Goal: Information Seeking & Learning: Learn about a topic

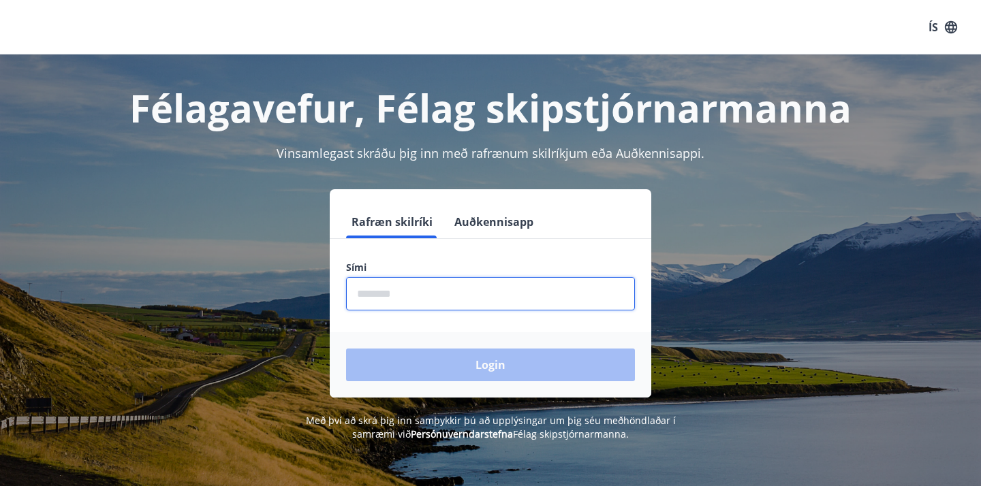
click at [377, 291] on input "phone" at bounding box center [490, 293] width 289 height 33
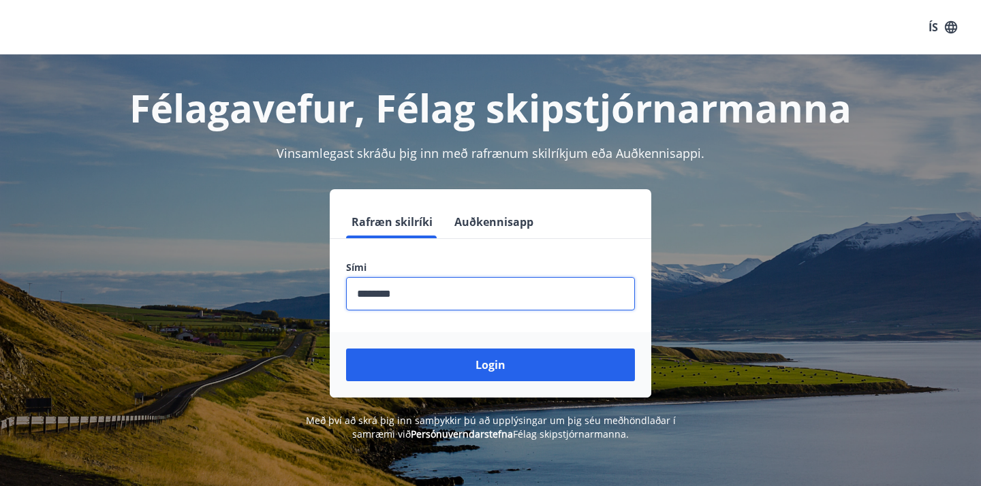
type input "********"
click at [490, 365] on button "Login" at bounding box center [490, 365] width 289 height 33
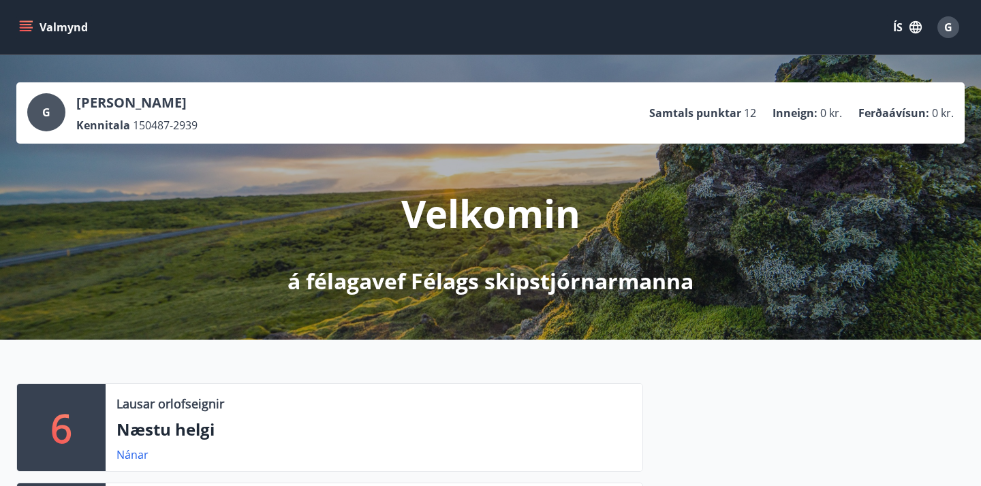
click at [23, 28] on icon "menu" at bounding box center [27, 27] width 15 height 1
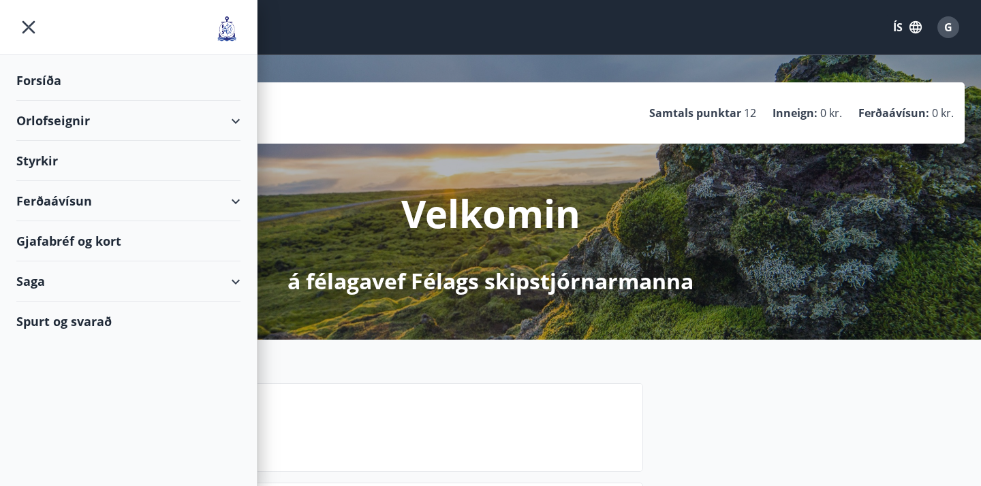
click at [240, 204] on icon at bounding box center [235, 201] width 16 height 16
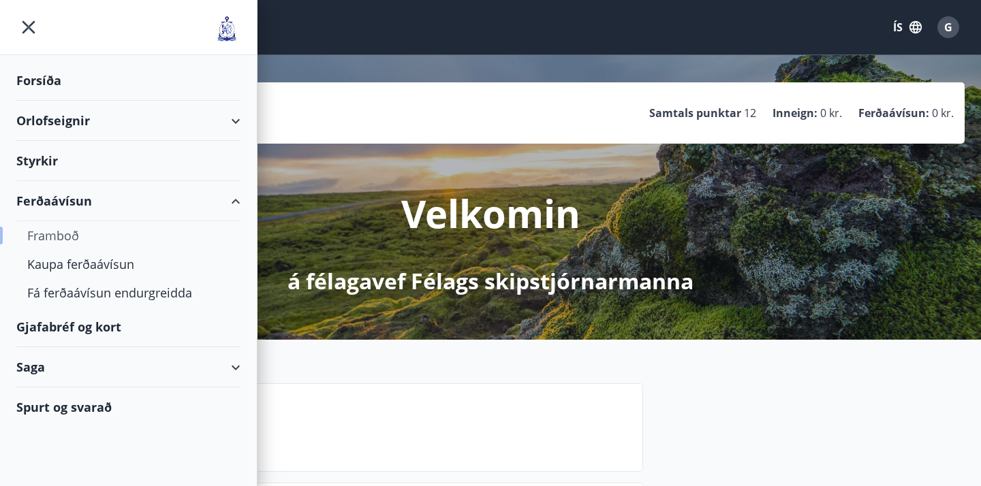
click at [75, 238] on div "Framboð" at bounding box center [128, 235] width 202 height 29
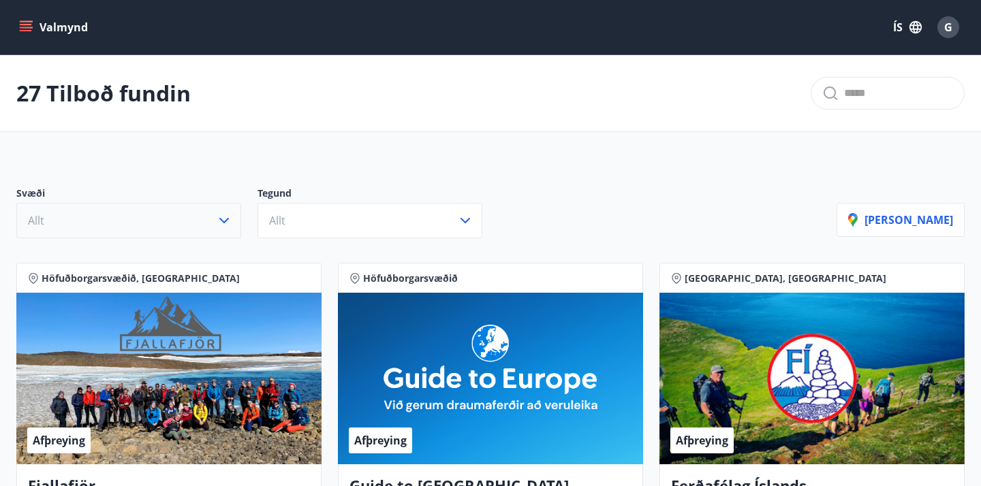
click at [223, 223] on icon "button" at bounding box center [224, 221] width 16 height 16
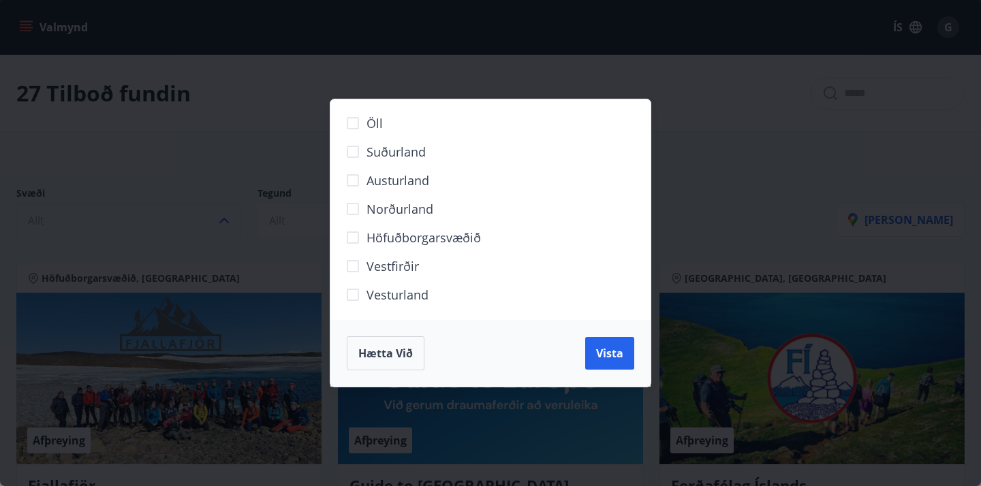
click at [389, 362] on button "Hætta við" at bounding box center [386, 353] width 78 height 34
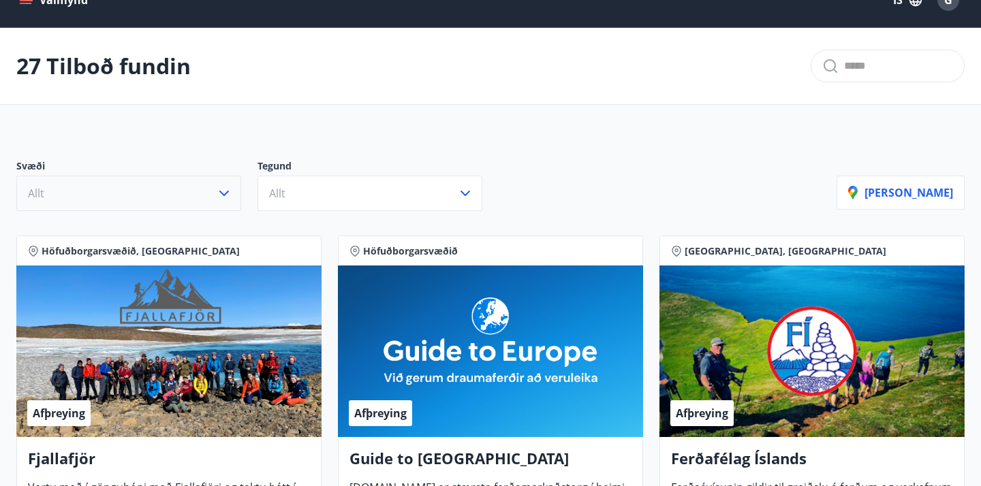
scroll to position [27, 0]
click at [919, 190] on p "[PERSON_NAME]" at bounding box center [900, 192] width 105 height 15
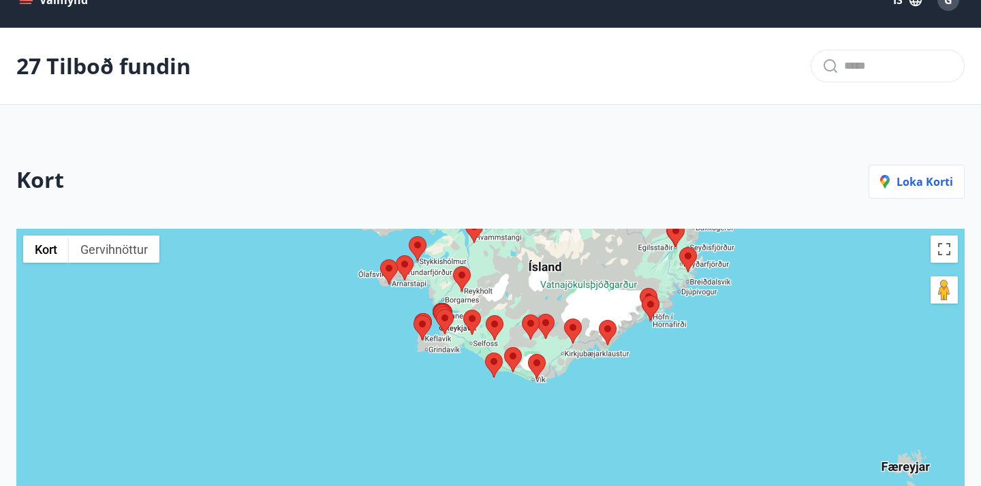
drag, startPoint x: 413, startPoint y: 334, endPoint x: 456, endPoint y: 172, distance: 168.3
click at [456, 172] on div "Kort Loka korti ← Færa til vinstri → Færa til hægri ↑ Færa upp ↓ Færa niður + A…" at bounding box center [490, 375] width 981 height 486
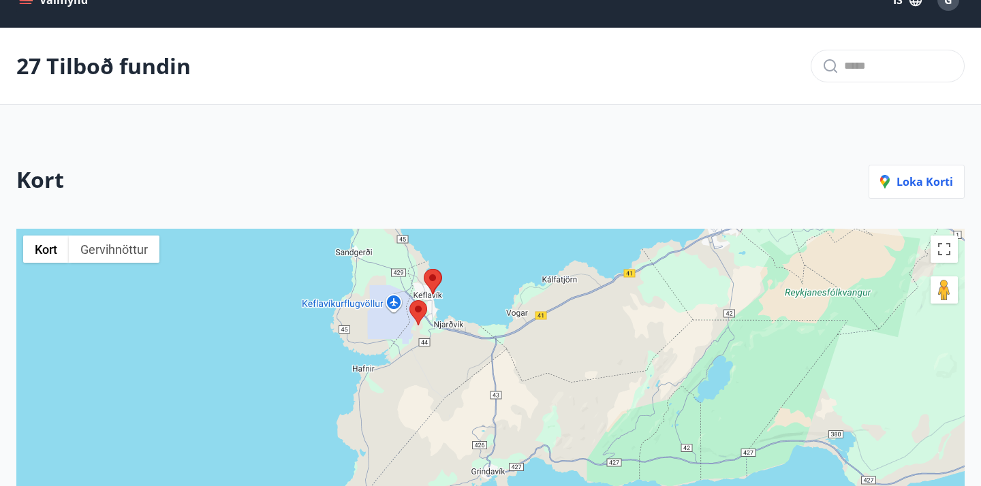
drag, startPoint x: 439, startPoint y: 415, endPoint x: 475, endPoint y: 224, distance: 194.0
click at [475, 224] on div "Kort Loka korti ← Færa til vinstri → Færa til hægri ↑ Færa upp ↓ Færa niður + A…" at bounding box center [490, 375] width 981 height 486
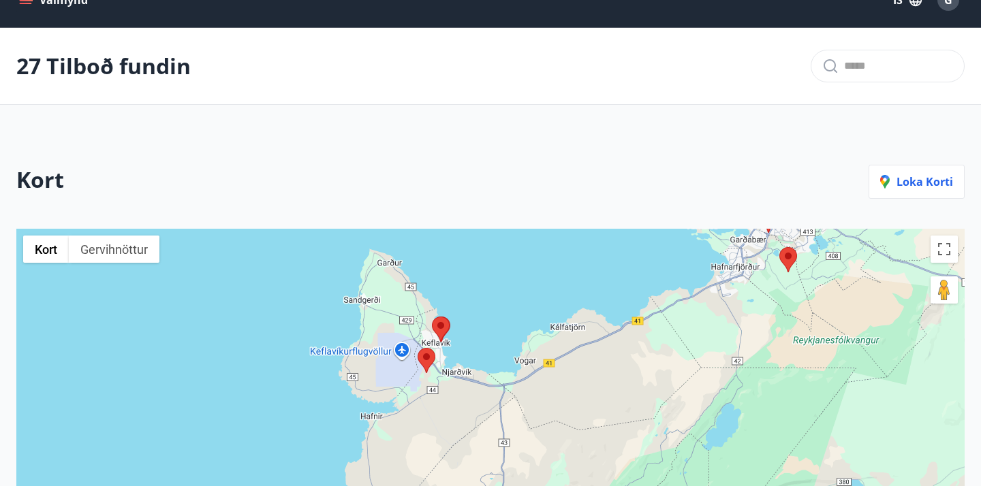
drag, startPoint x: 475, startPoint y: 263, endPoint x: 475, endPoint y: 341, distance: 77.6
click at [475, 341] on div at bounding box center [490, 439] width 948 height 421
click at [418, 349] on area at bounding box center [418, 349] width 0 height 0
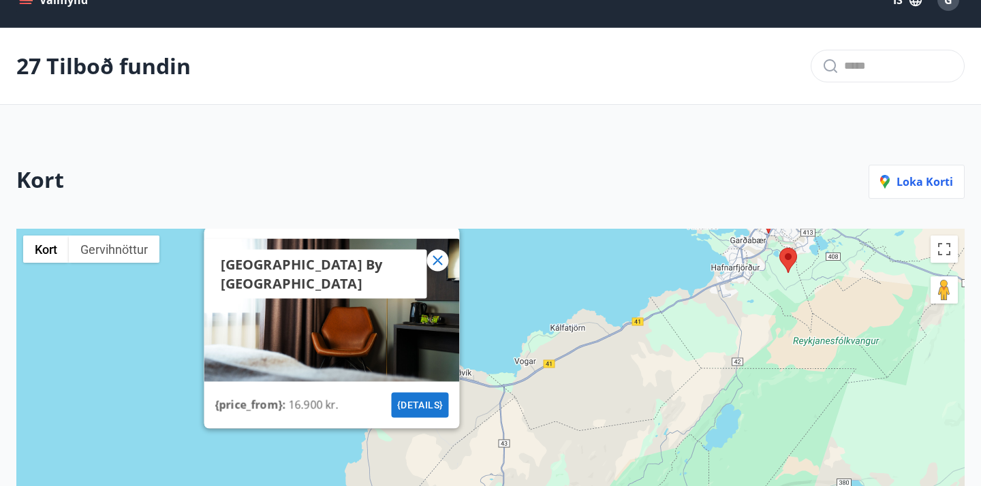
click at [438, 253] on icon at bounding box center [438, 261] width 16 height 16
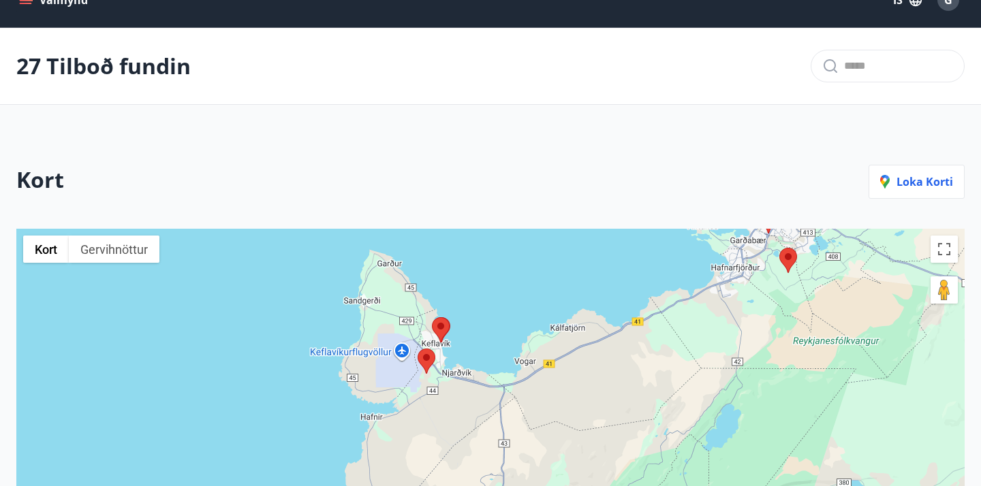
click at [432, 317] on area at bounding box center [432, 317] width 0 height 0
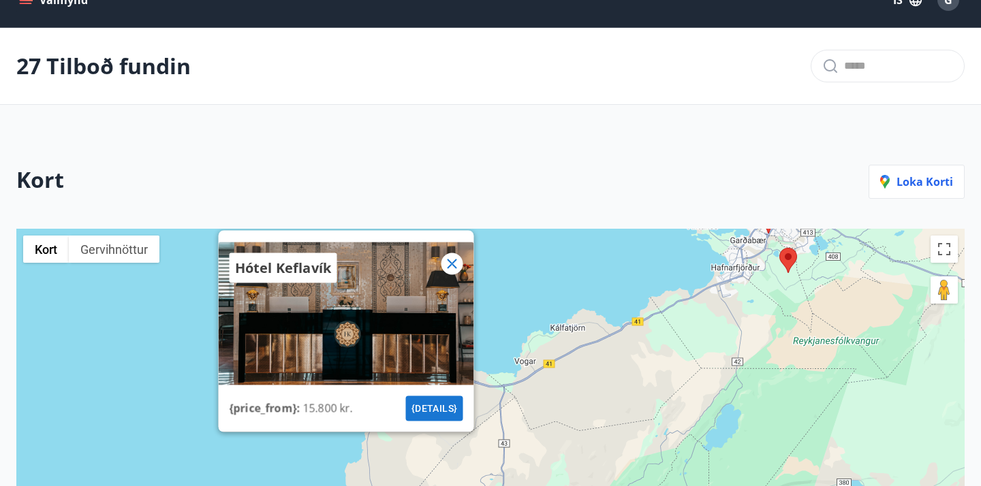
click at [449, 270] on icon at bounding box center [452, 264] width 16 height 16
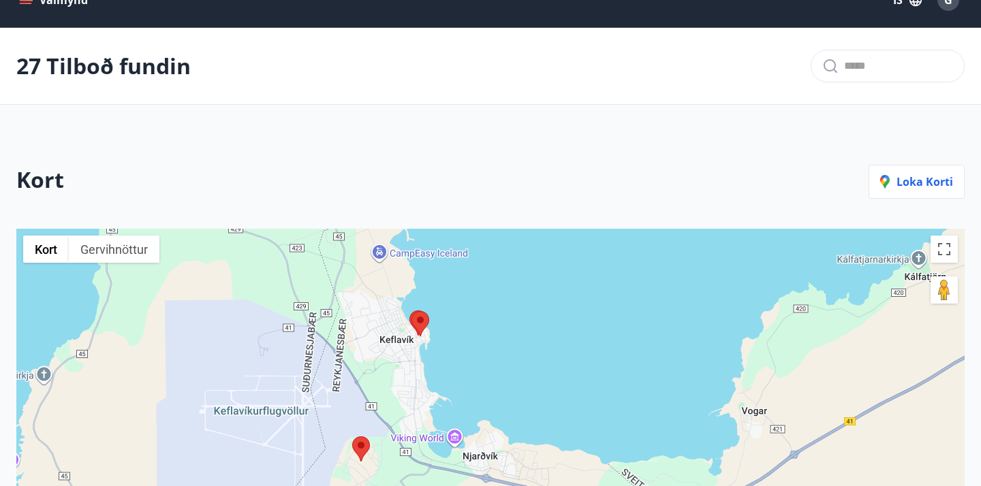
click at [409, 311] on area at bounding box center [409, 311] width 0 height 0
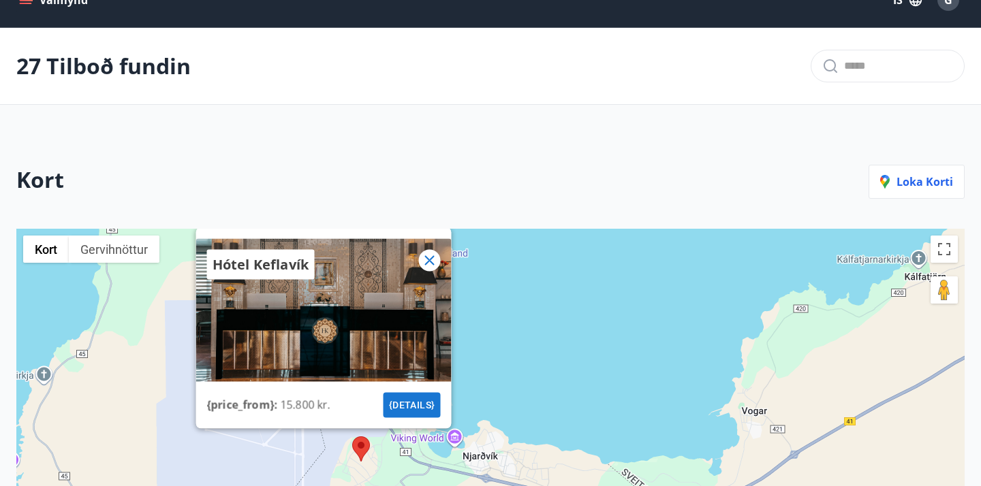
click at [413, 409] on button "{details}" at bounding box center [411, 405] width 57 height 25
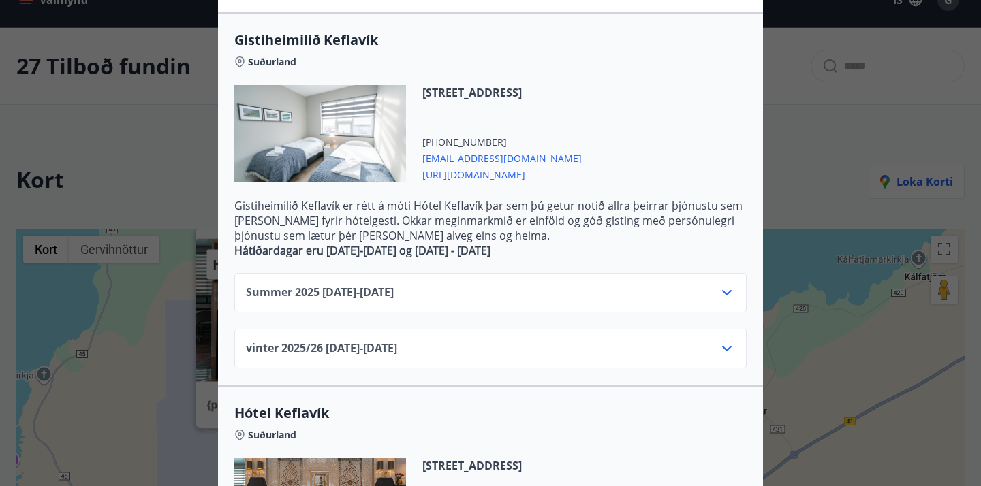
scroll to position [282, 0]
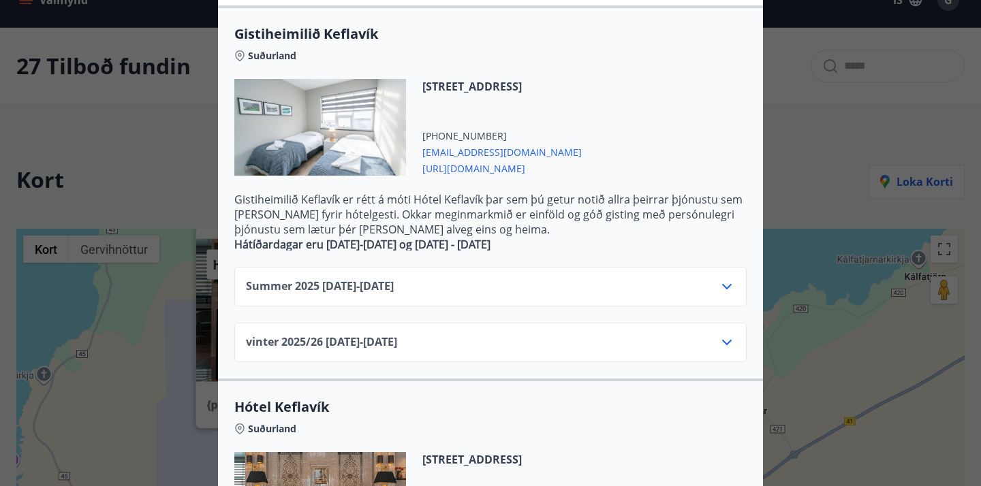
click at [575, 342] on div "vinter 2025/[PHONE_NUMBER][DATE] - [DATE]" at bounding box center [490, 347] width 489 height 27
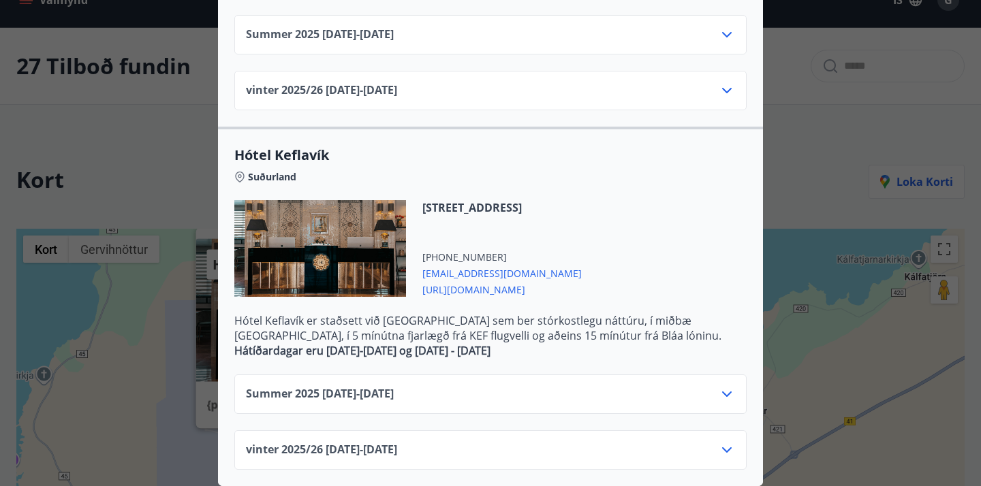
scroll to position [534, 0]
click at [729, 452] on icon at bounding box center [727, 450] width 16 height 16
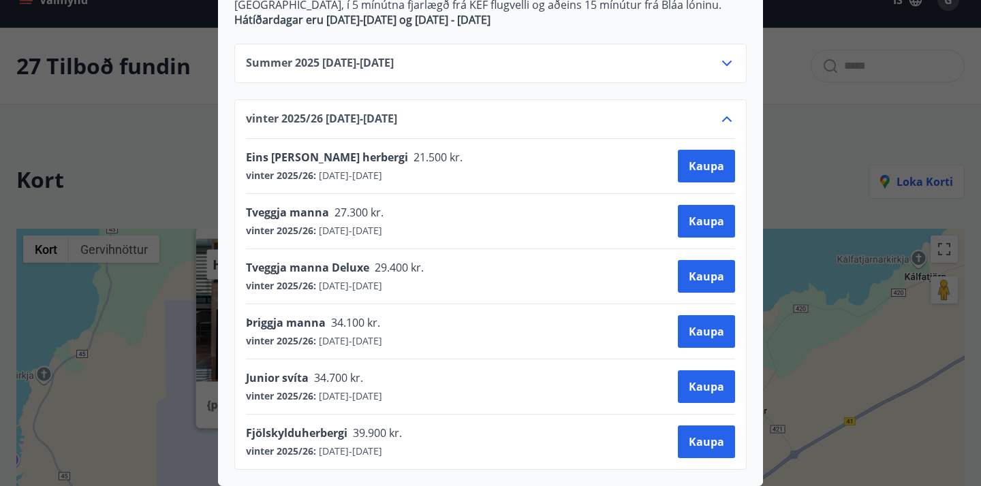
scroll to position [0, 0]
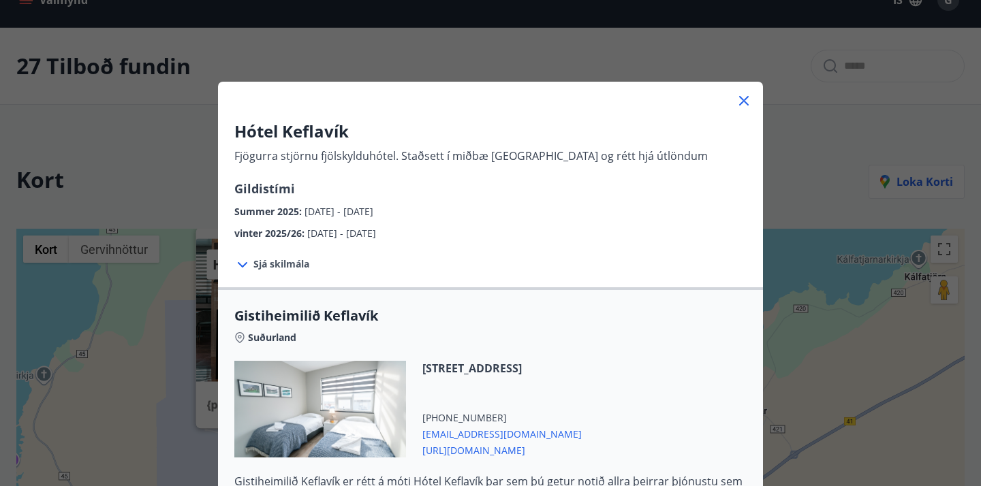
click at [817, 84] on div "Hótel Keflavík Fjögurra stjörnu fjölskylduhótel. Staðsett í miðbæ [GEOGRAPHIC_D…" at bounding box center [490, 243] width 981 height 486
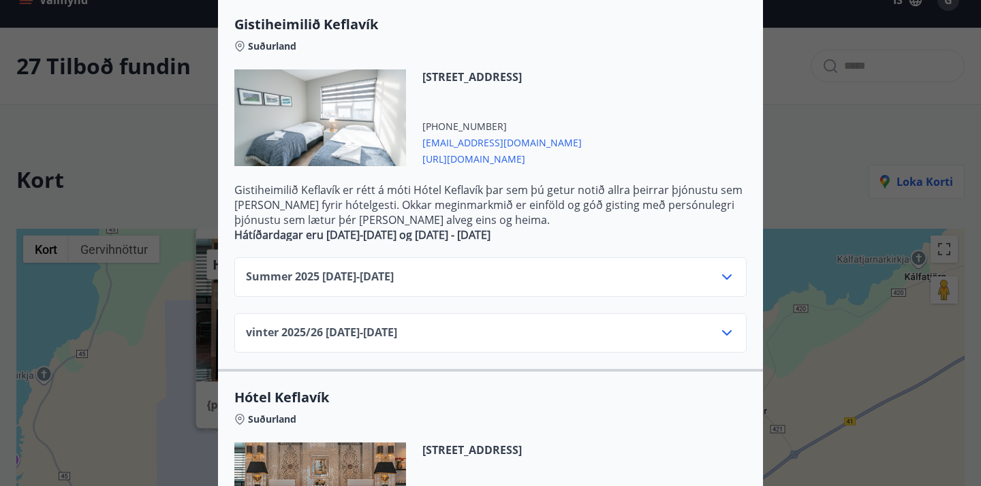
scroll to position [359, 0]
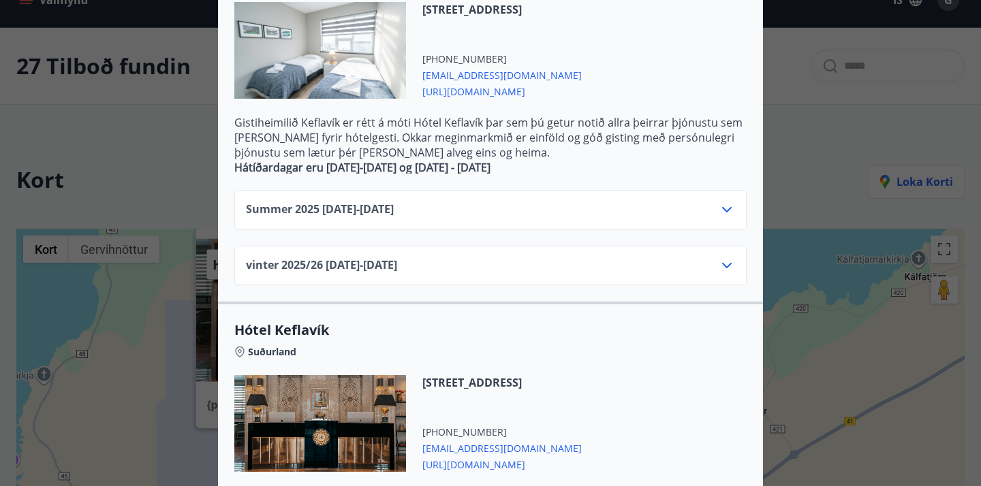
click at [731, 267] on icon at bounding box center [727, 265] width 16 height 16
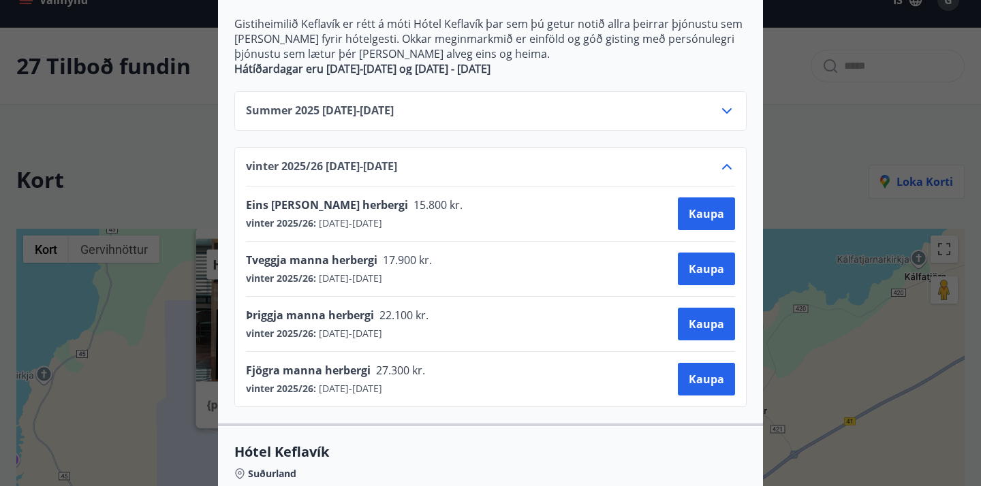
scroll to position [0, 0]
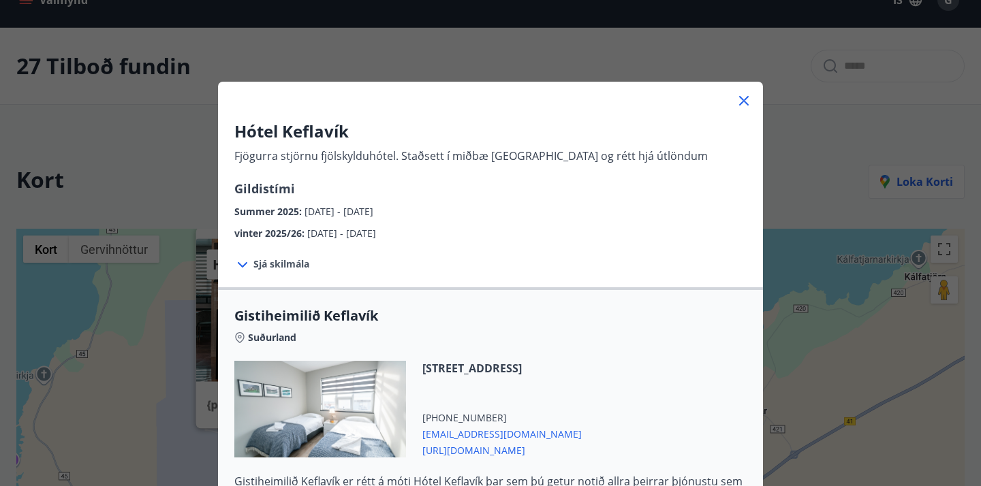
click at [798, 138] on div "Hótel Keflavík Fjögurra stjörnu fjölskylduhótel. Staðsett í miðbæ [GEOGRAPHIC_D…" at bounding box center [490, 243] width 981 height 486
click at [750, 101] on icon at bounding box center [744, 101] width 16 height 16
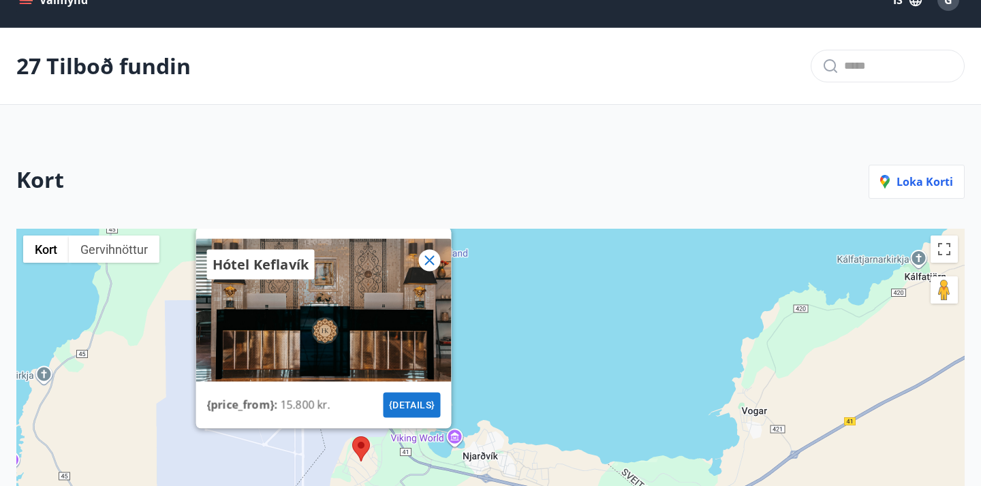
click at [612, 362] on div "Hótel Keflavík {price_from} : 15.800 kr. {details}" at bounding box center [490, 439] width 948 height 421
click at [352, 437] on area at bounding box center [352, 437] width 0 height 0
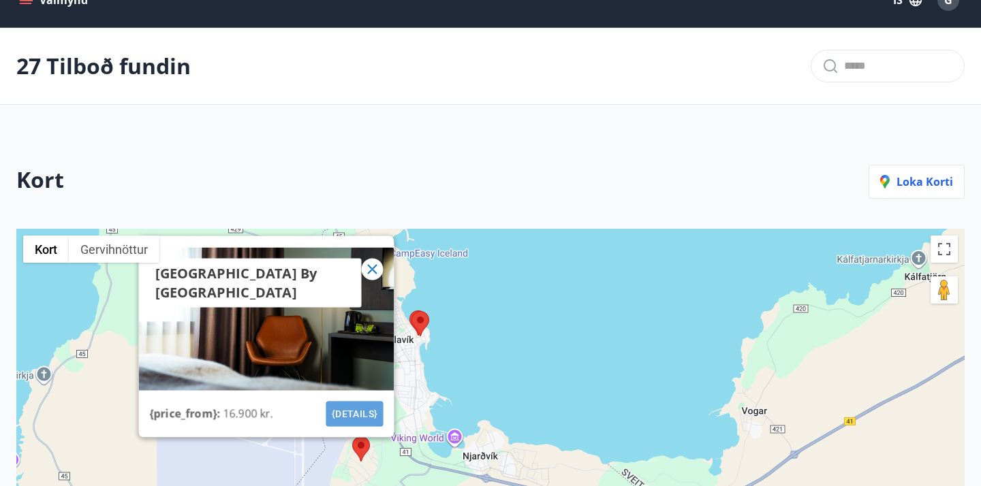
click at [358, 416] on button "{details}" at bounding box center [354, 414] width 57 height 25
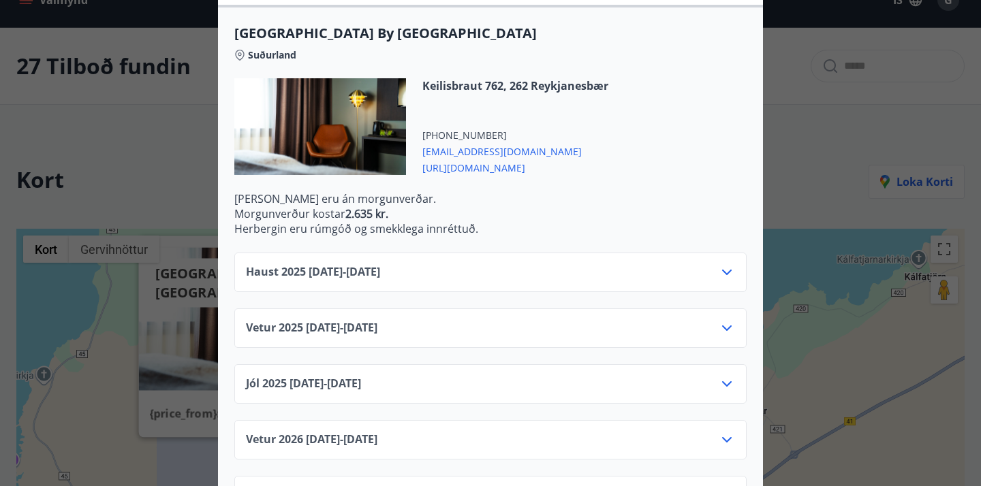
scroll to position [377, 0]
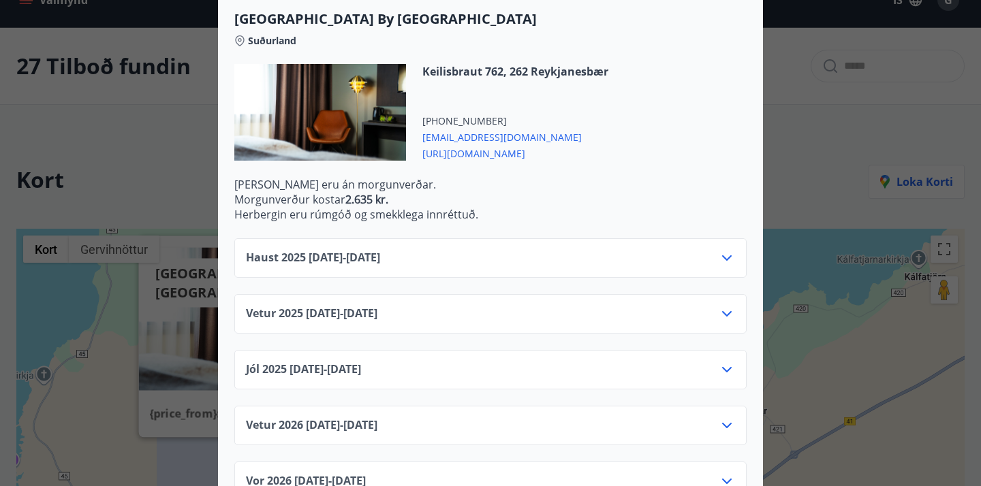
click at [646, 238] on div "Haust [PHONE_NUMBER][DATE] - [DATE]" at bounding box center [490, 258] width 512 height 40
click at [731, 250] on icon at bounding box center [727, 258] width 16 height 16
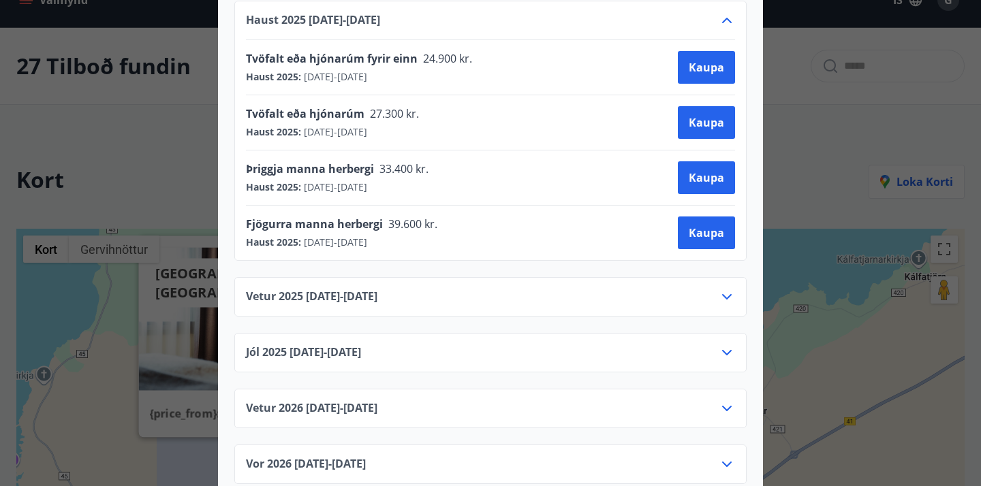
scroll to position [614, 0]
click at [733, 345] on icon at bounding box center [727, 353] width 16 height 16
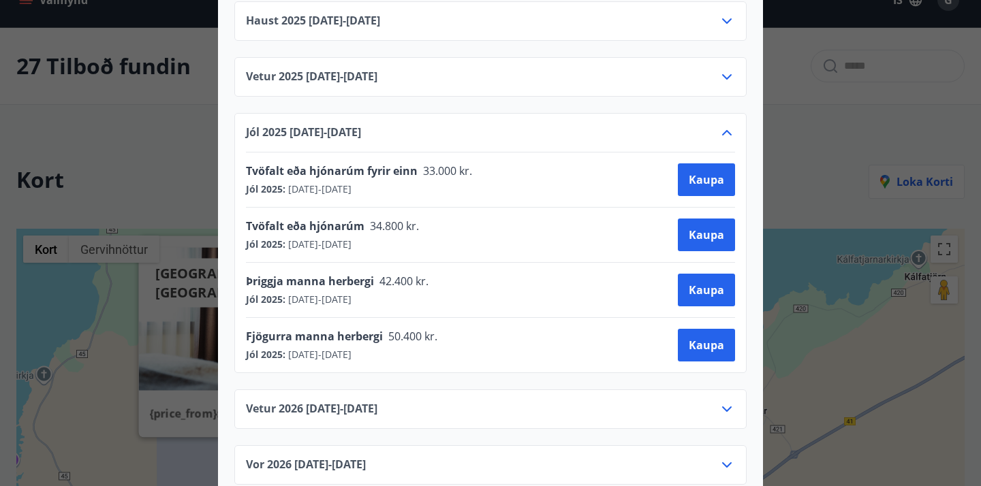
click at [724, 125] on icon at bounding box center [727, 133] width 16 height 16
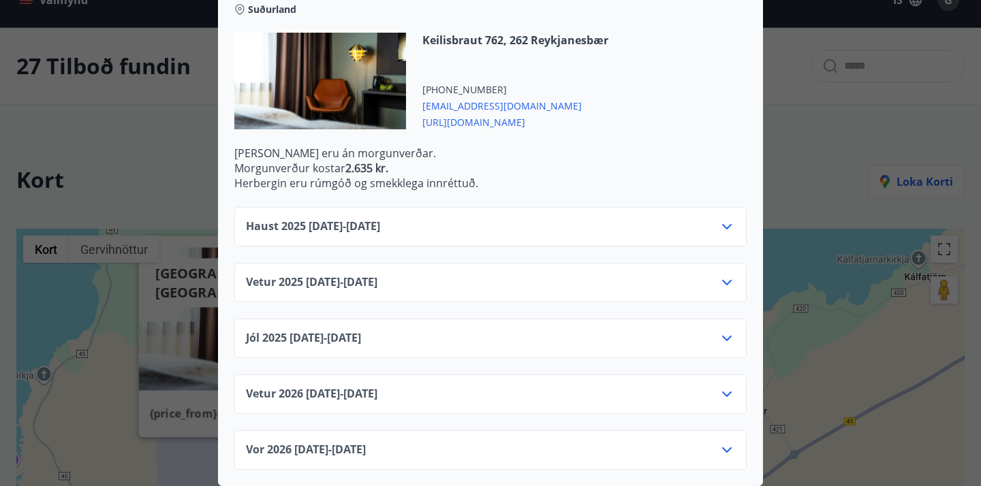
scroll to position [394, 0]
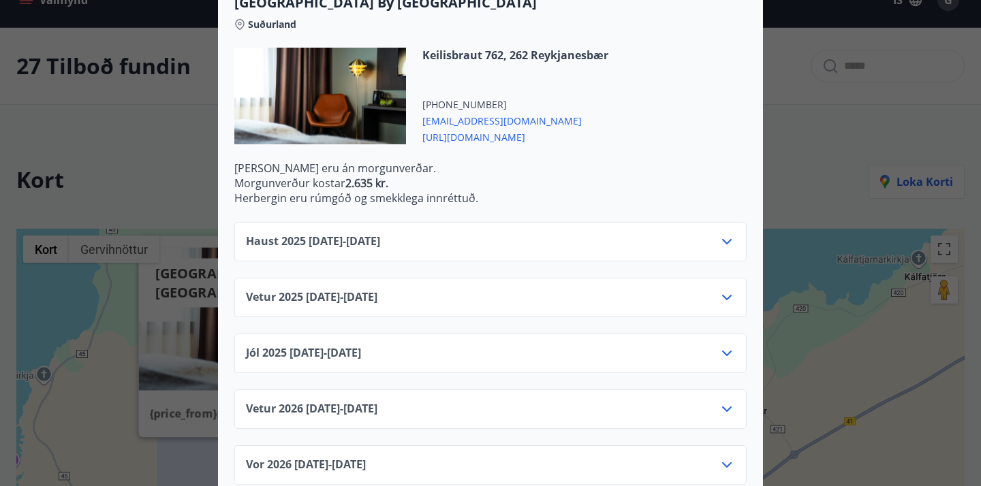
click at [797, 106] on div "[GEOGRAPHIC_DATA] By [GEOGRAPHIC_DATA] [PERSON_NAME] markmið er að veita viðski…" at bounding box center [490, 243] width 981 height 486
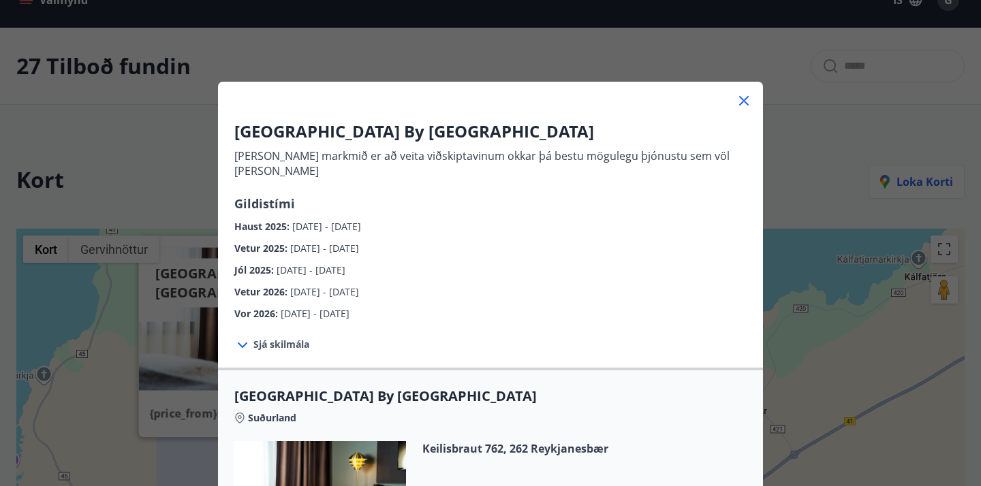
scroll to position [0, 0]
click at [746, 102] on icon at bounding box center [744, 101] width 10 height 10
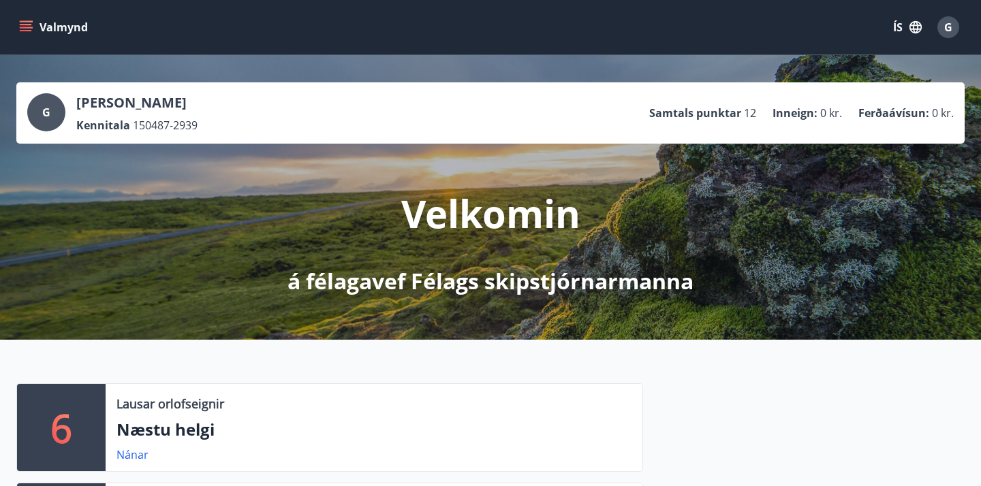
click at [31, 29] on icon "menu" at bounding box center [26, 27] width 14 height 14
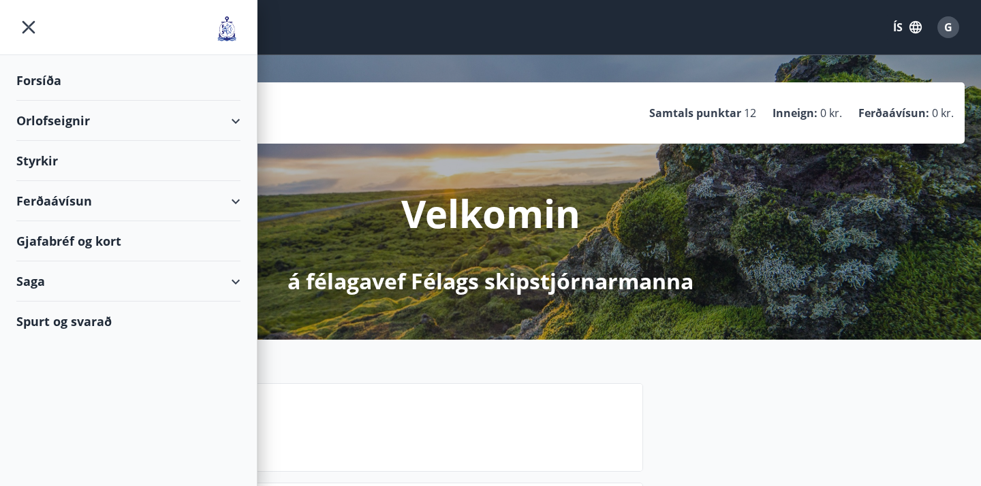
click at [63, 204] on div "Ferðaávísun" at bounding box center [128, 201] width 224 height 40
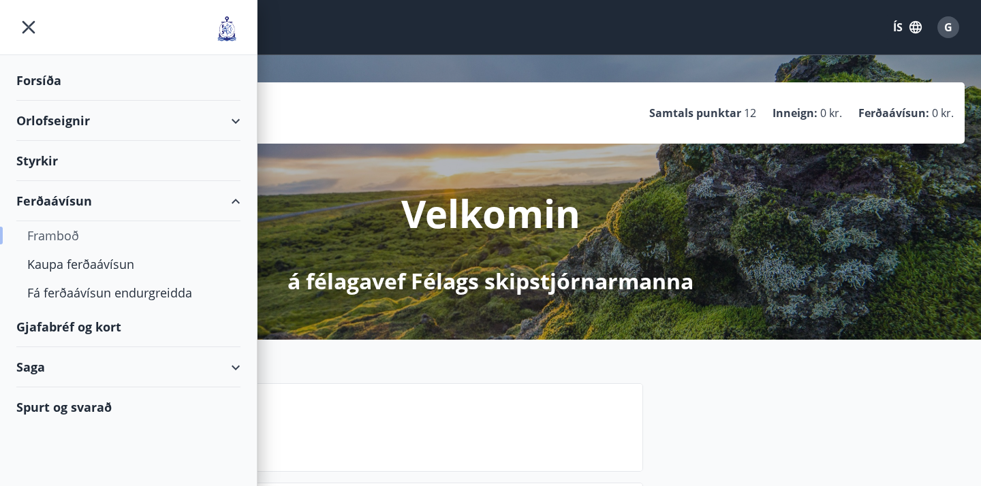
click at [68, 233] on div "Framboð" at bounding box center [128, 235] width 202 height 29
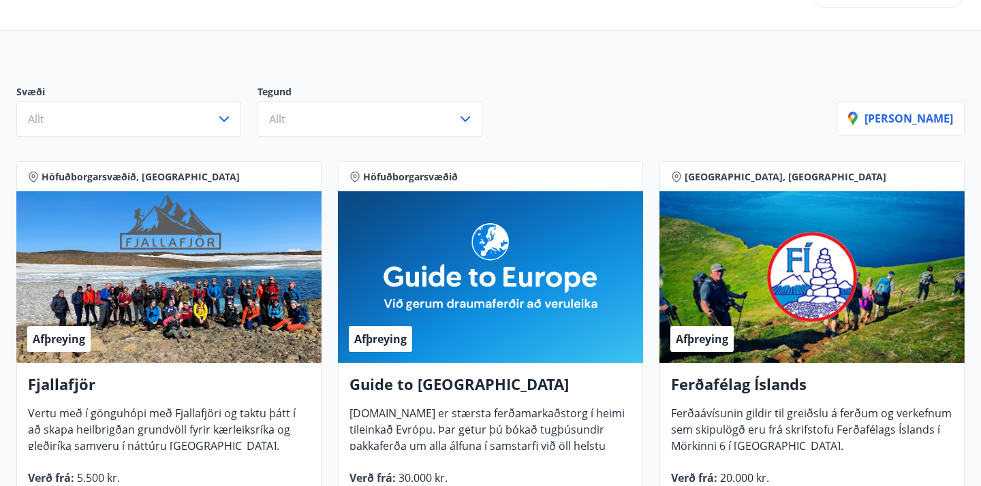
scroll to position [102, 0]
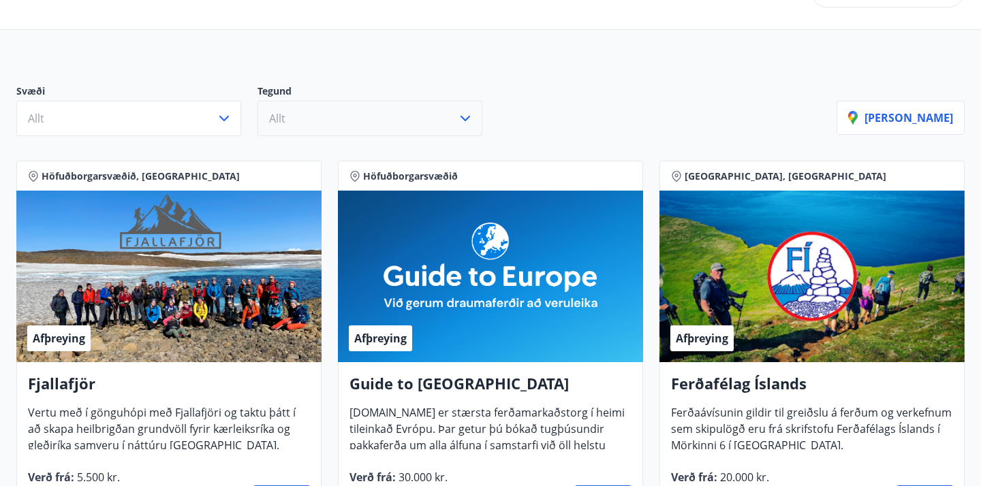
click at [303, 117] on button "Allt" at bounding box center [369, 118] width 225 height 35
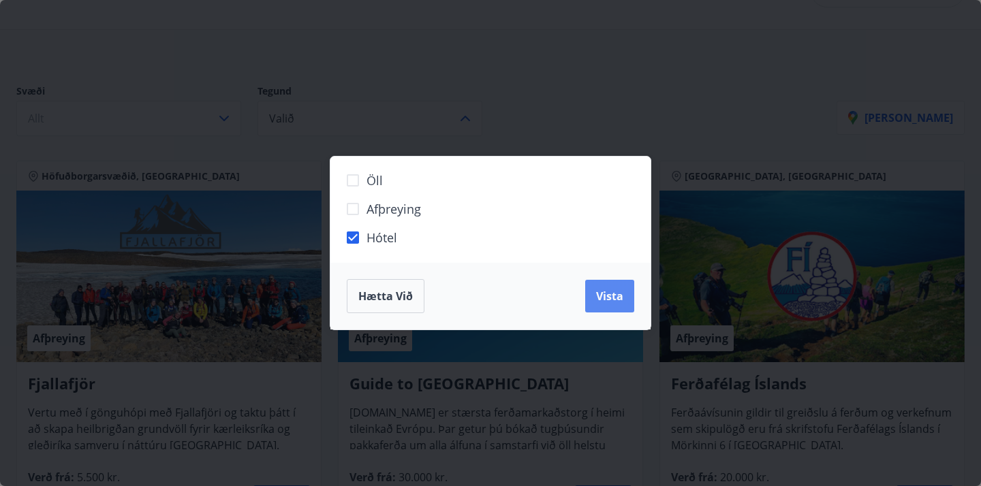
click at [612, 296] on span "Vista" at bounding box center [609, 296] width 27 height 15
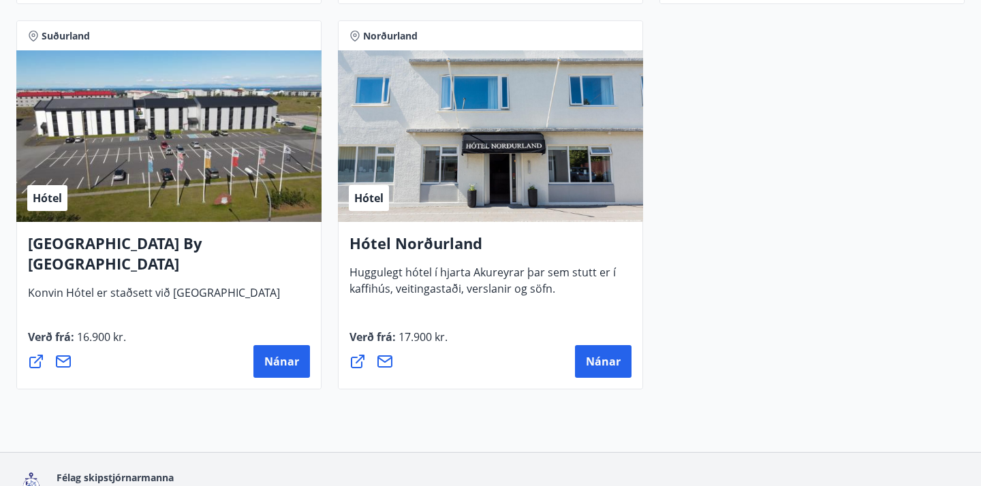
scroll to position [2984, 0]
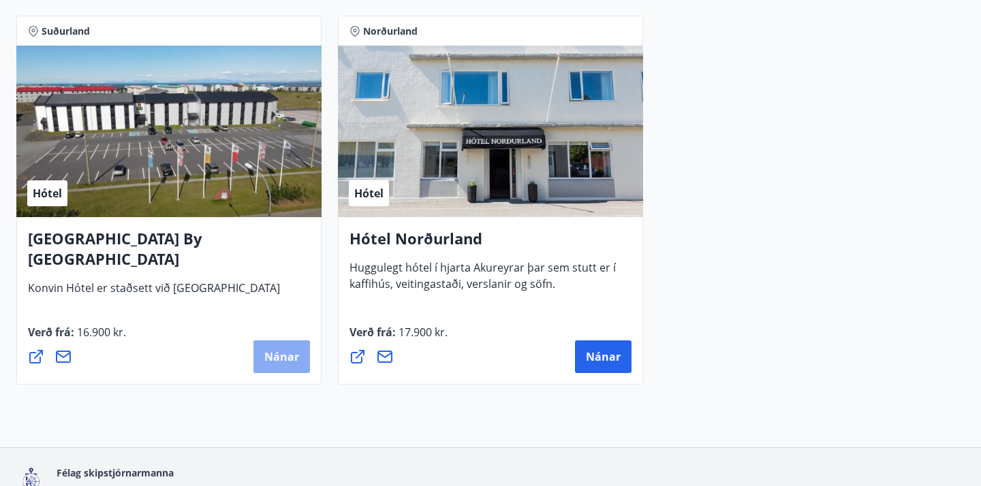
click at [293, 362] on span "Nánar" at bounding box center [281, 356] width 35 height 15
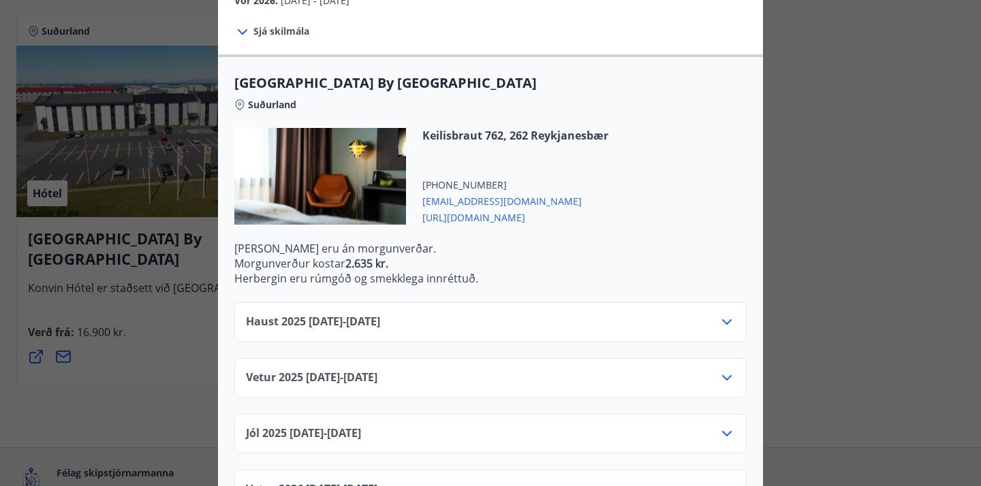
scroll to position [319, 0]
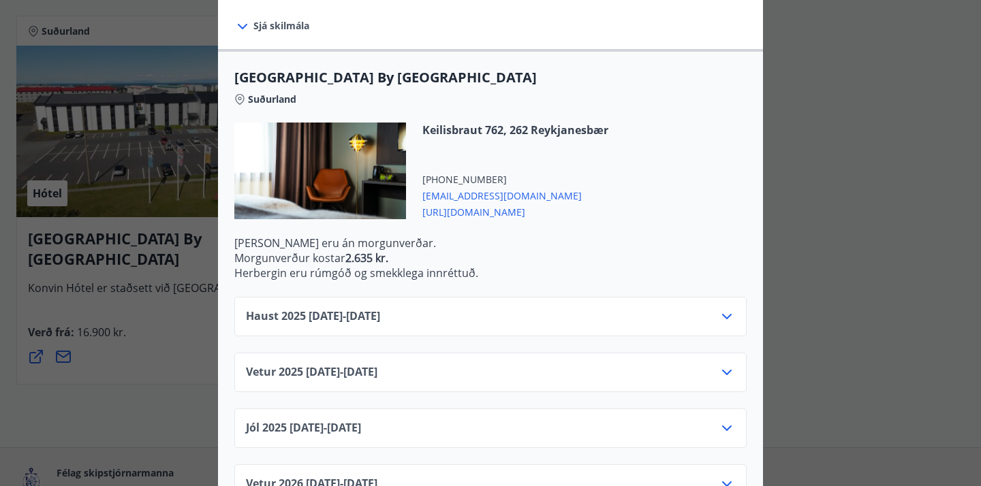
click at [466, 203] on span "[URL][DOMAIN_NAME]" at bounding box center [515, 211] width 186 height 16
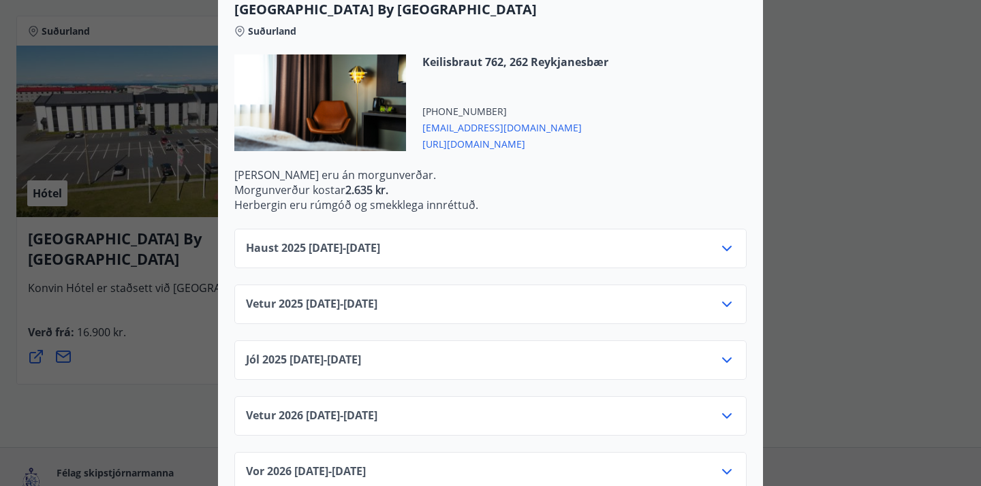
scroll to position [390, 0]
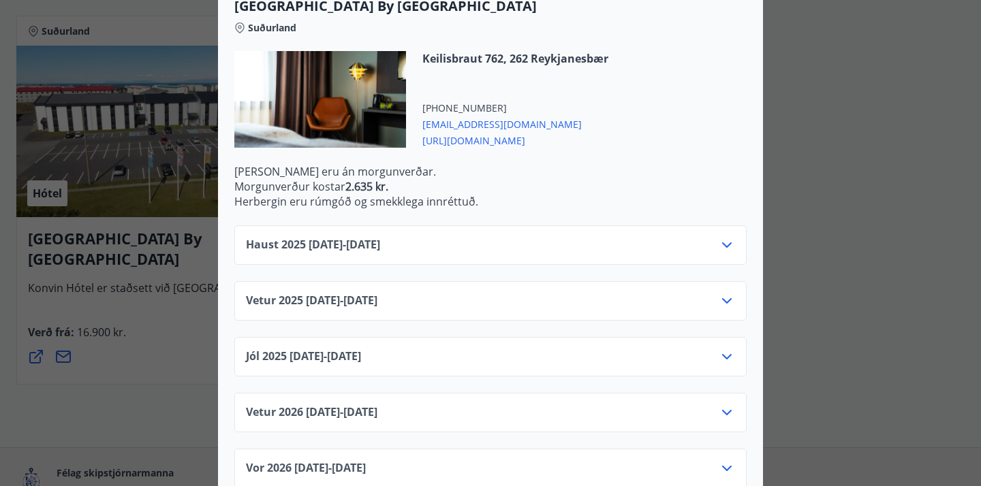
click at [724, 242] on icon at bounding box center [727, 244] width 10 height 5
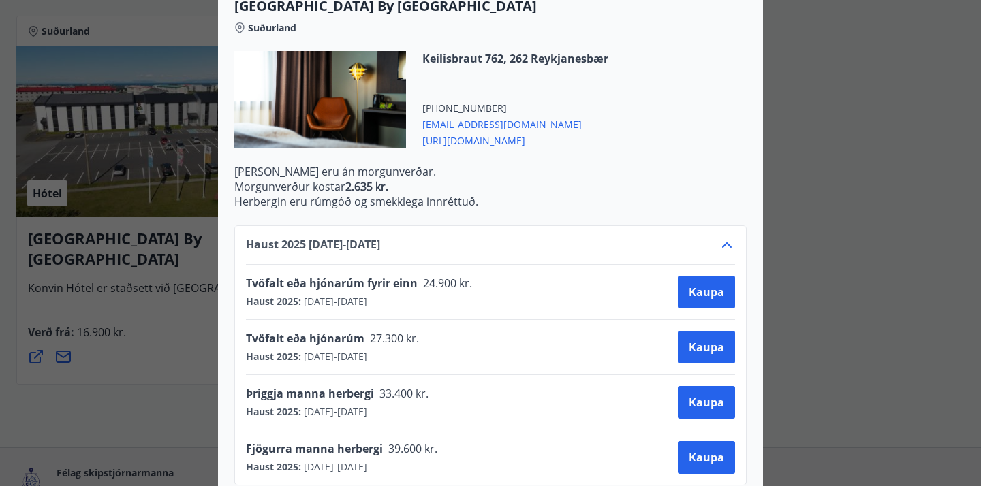
click at [816, 133] on div "[GEOGRAPHIC_DATA] By [GEOGRAPHIC_DATA] [PERSON_NAME] markmið er að veita viðski…" at bounding box center [490, 243] width 981 height 486
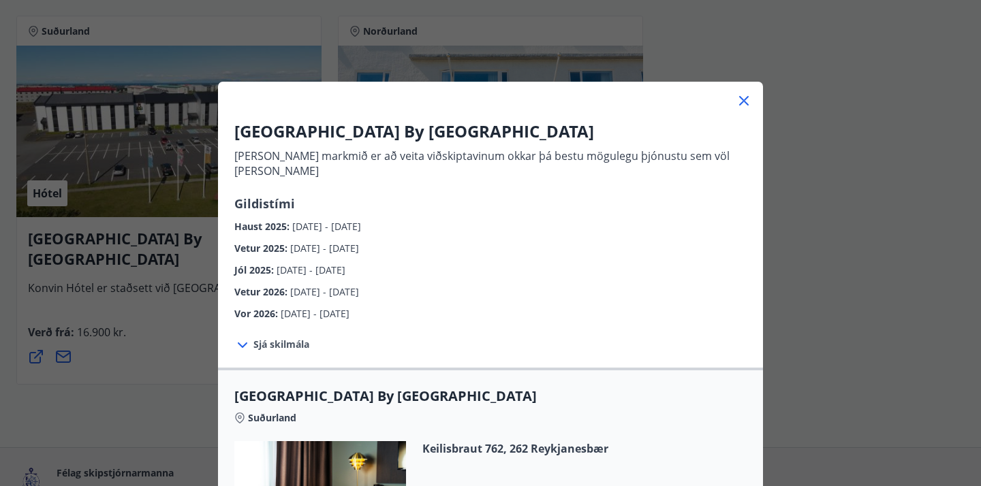
click at [744, 102] on icon at bounding box center [744, 101] width 10 height 10
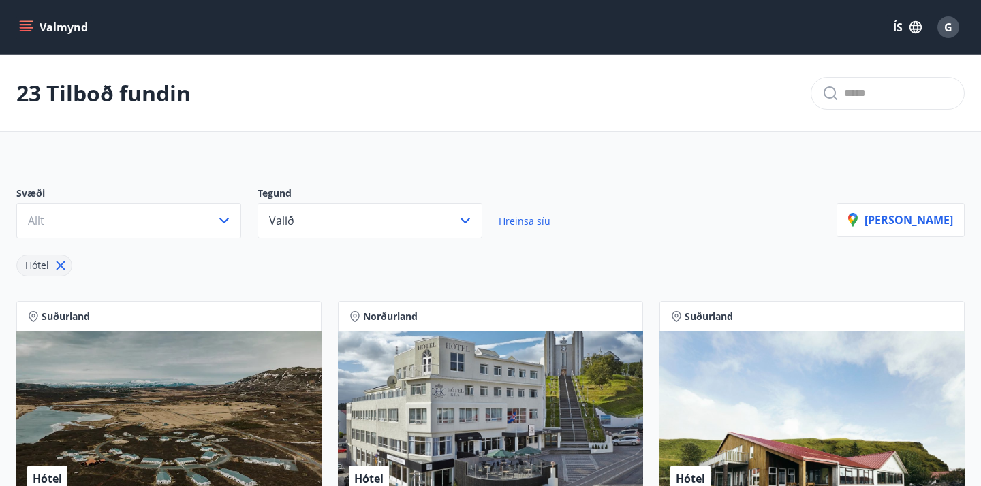
click at [957, 26] on div "G" at bounding box center [948, 27] width 22 height 22
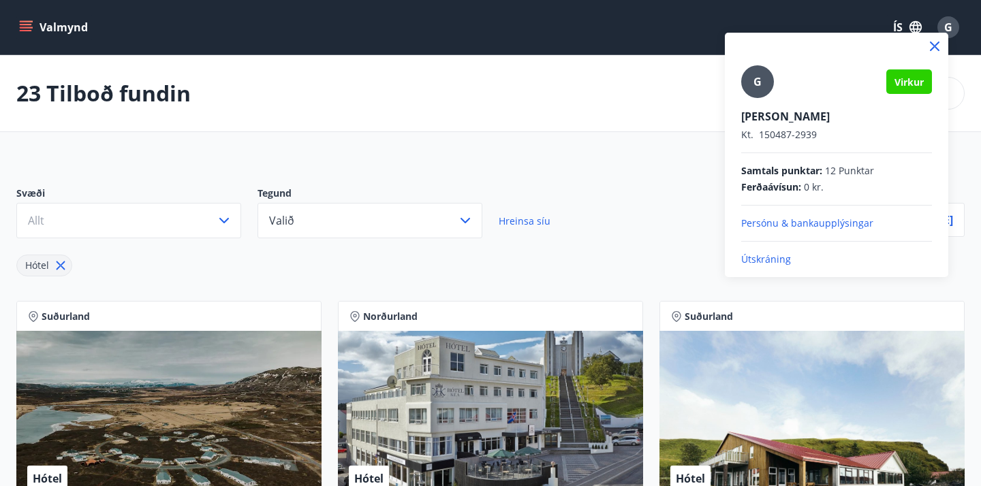
click at [934, 41] on icon at bounding box center [934, 46] width 16 height 16
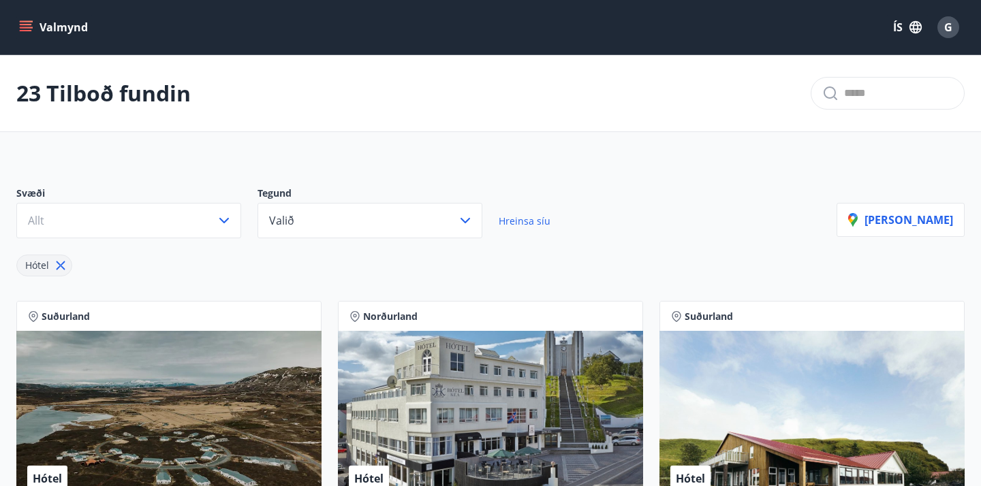
click at [41, 34] on button "Valmynd" at bounding box center [54, 27] width 77 height 25
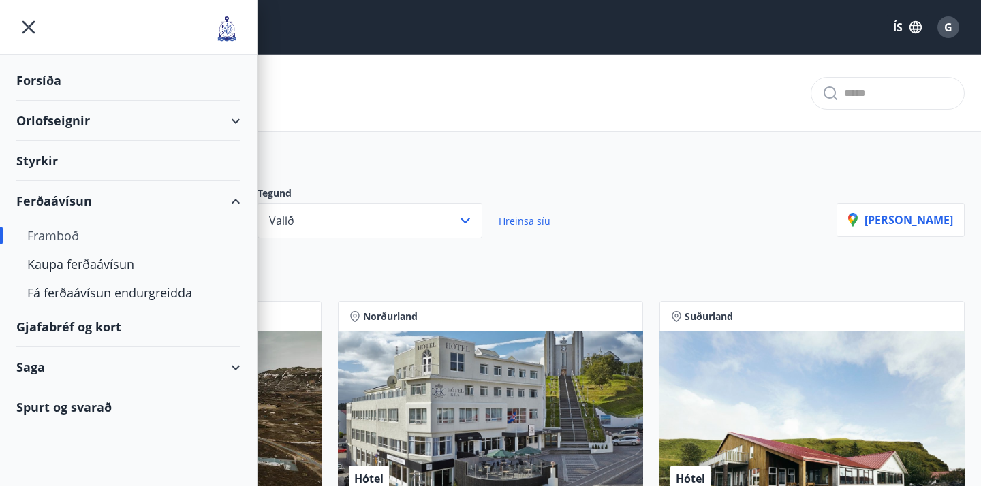
click at [231, 366] on div "Saga" at bounding box center [128, 367] width 224 height 40
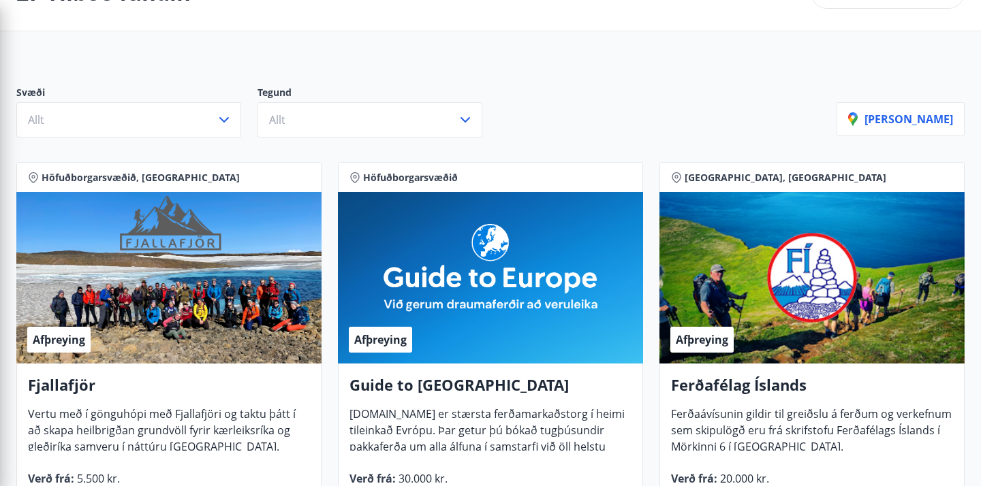
click at [550, 118] on div "Svæði Allt Tegund Allt" at bounding box center [426, 112] width 820 height 52
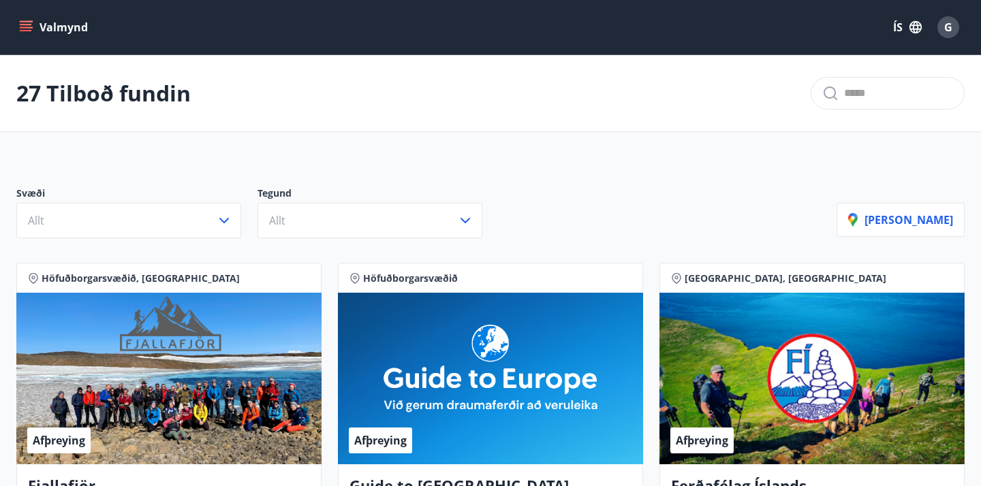
click at [25, 25] on icon "menu" at bounding box center [26, 24] width 12 height 1
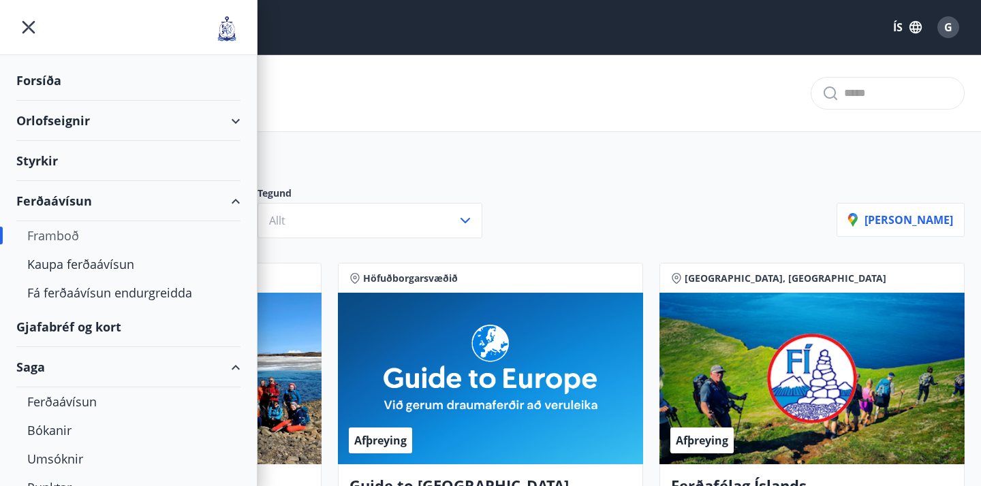
click at [213, 119] on div "Orlofseignir" at bounding box center [128, 121] width 224 height 40
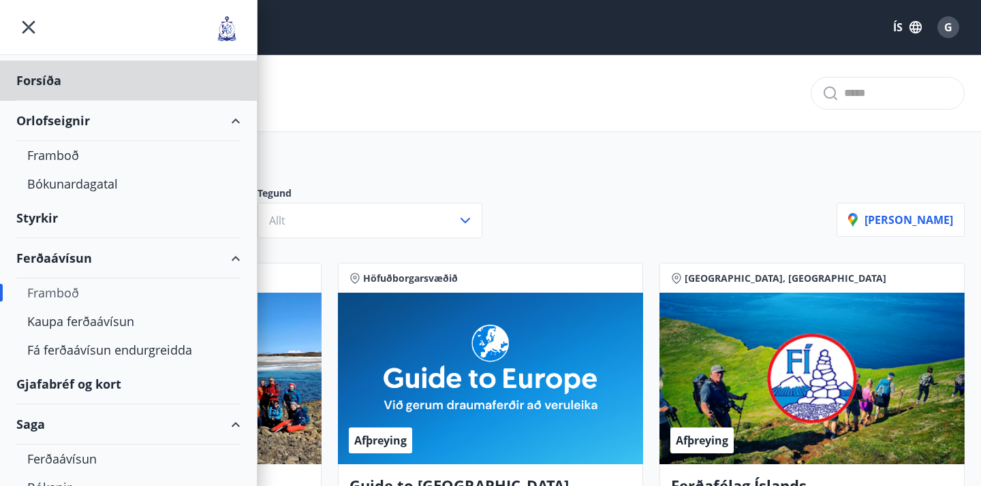
click at [50, 221] on div "Styrkir" at bounding box center [128, 218] width 224 height 40
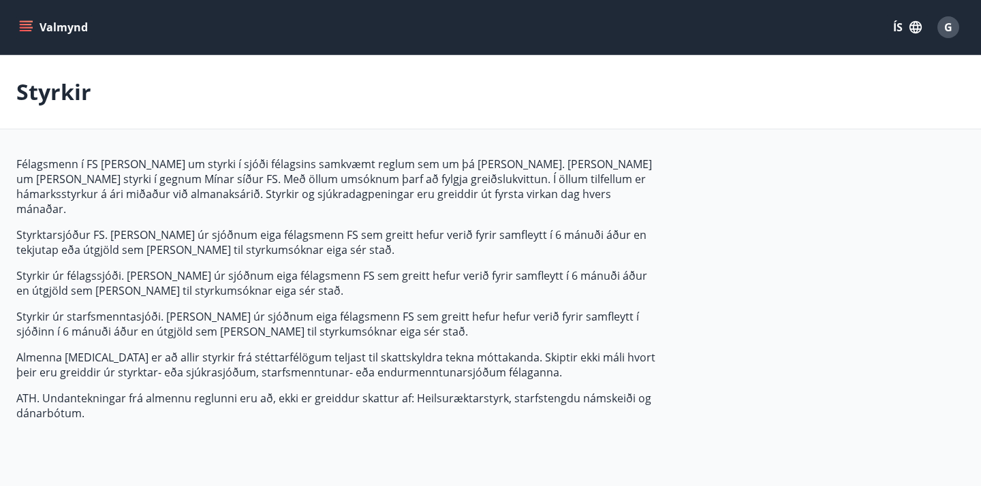
type input "***"
